Goal: Check status: Check status

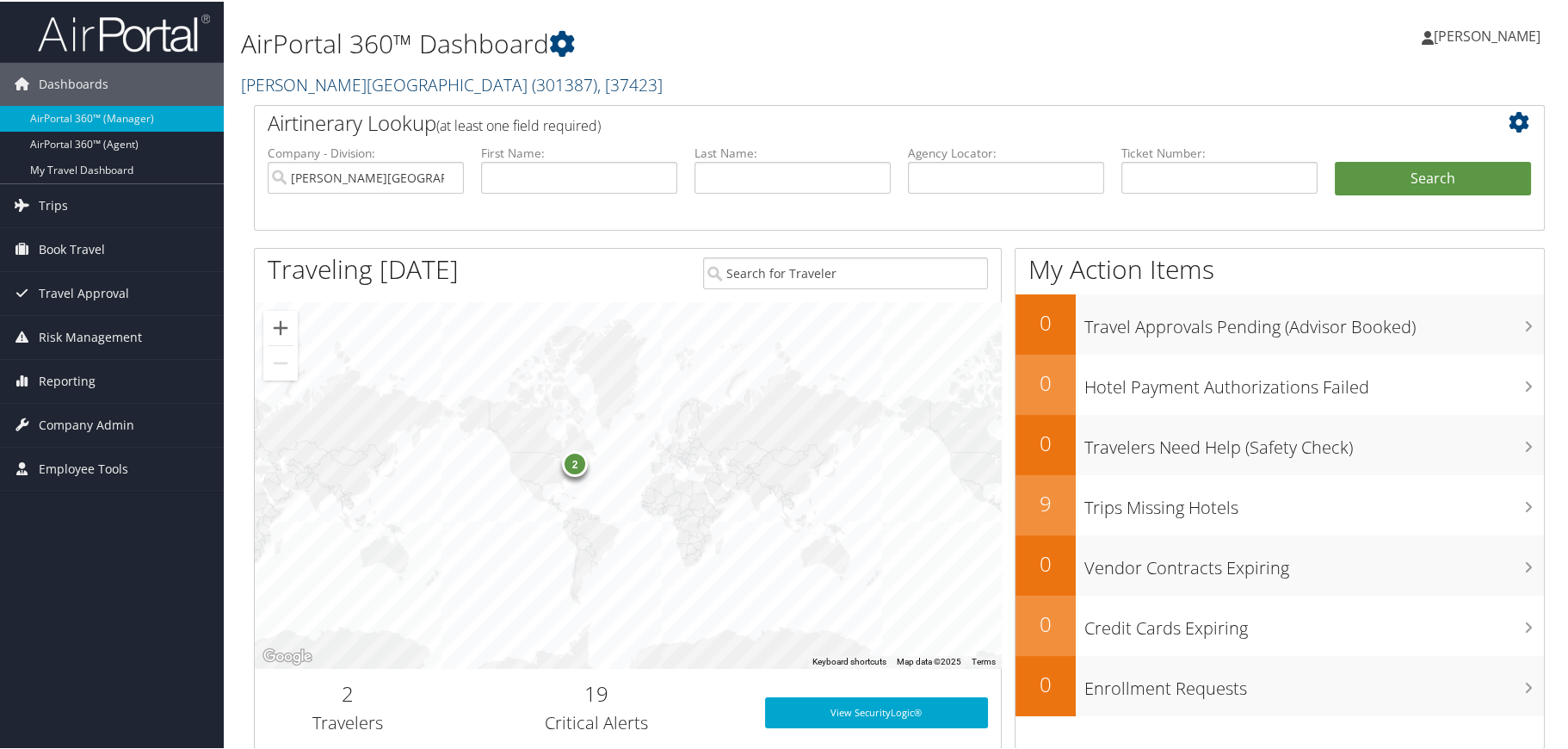
click at [598, 82] on span ", [ 37423 ]" at bounding box center [630, 83] width 66 height 23
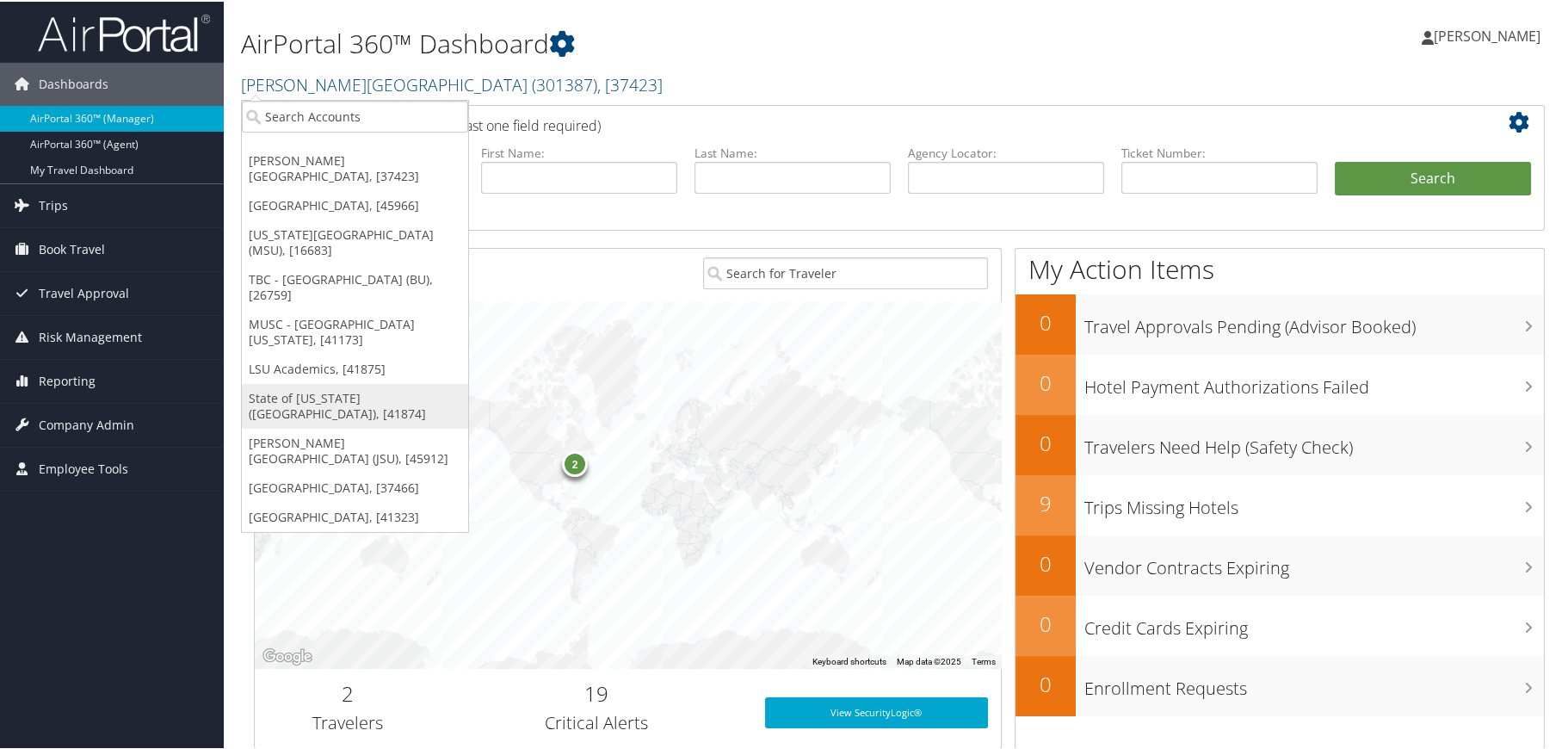
click at [314, 382] on link "State of [US_STATE] ([GEOGRAPHIC_DATA]), [41874]" at bounding box center [355, 405] width 226 height 45
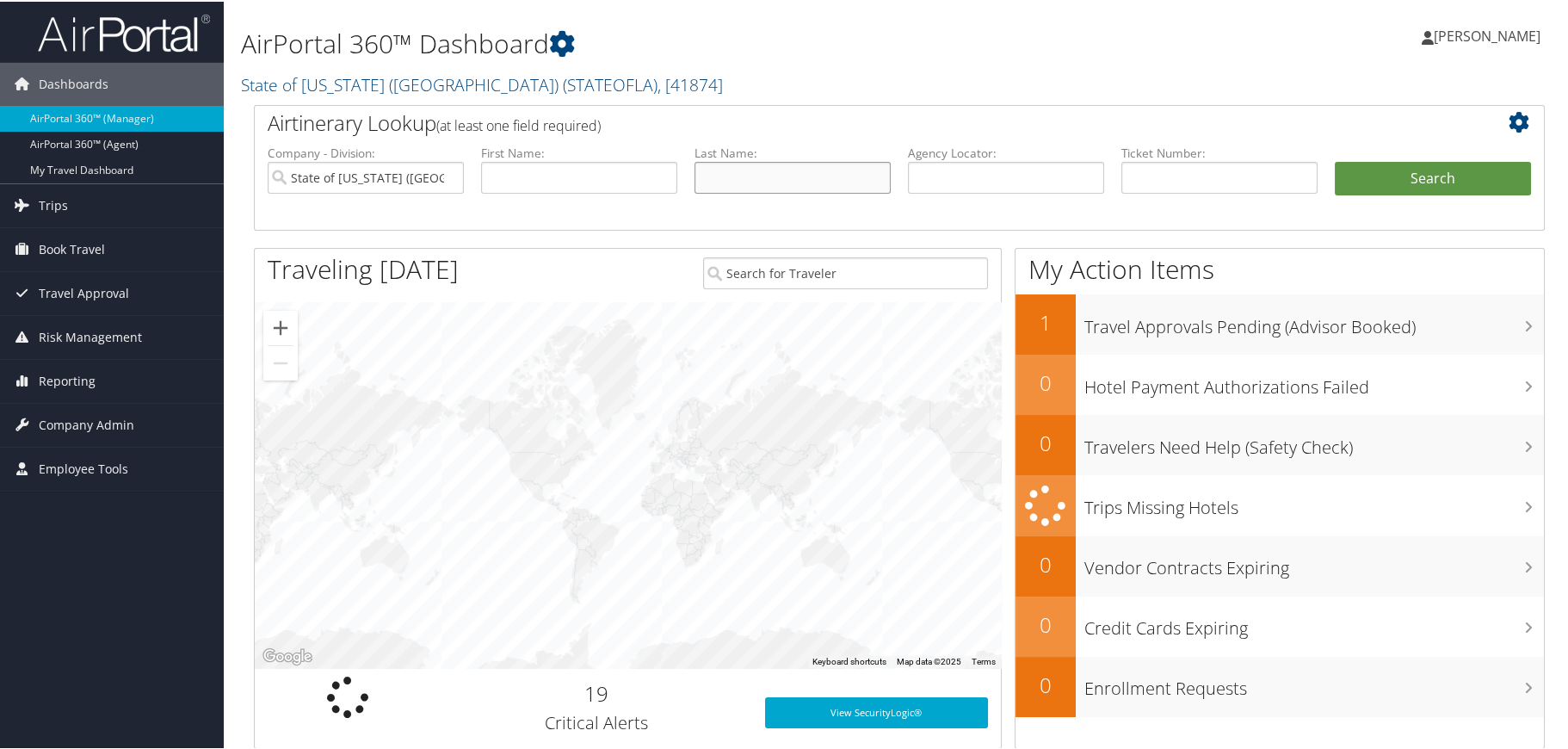
click at [734, 182] on input "text" at bounding box center [793, 175] width 196 height 31
type input "baptiste"
click at [1334, 160] on button "Search" at bounding box center [1432, 177] width 196 height 34
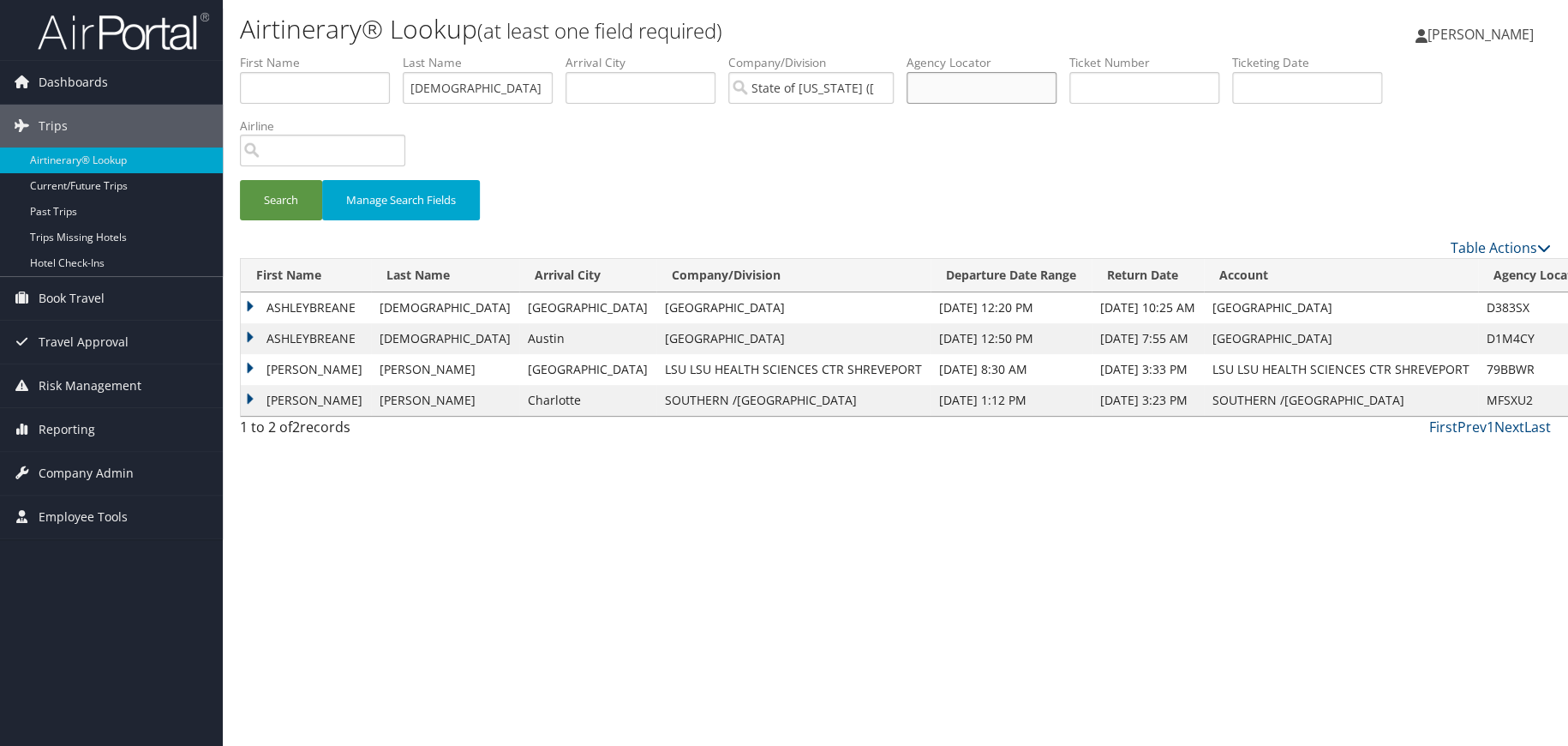
click at [995, 98] on input "text" at bounding box center [982, 87] width 150 height 31
type input "dk49fh"
drag, startPoint x: 481, startPoint y: 88, endPoint x: 378, endPoint y: 79, distance: 103.4
click at [378, 54] on ul "First Name Last Name baptiste Departure City Arrival City Company/Division Stat…" at bounding box center [895, 54] width 1311 height 0
click at [276, 199] on button "Search" at bounding box center [281, 200] width 82 height 40
